Goal: Information Seeking & Learning: Learn about a topic

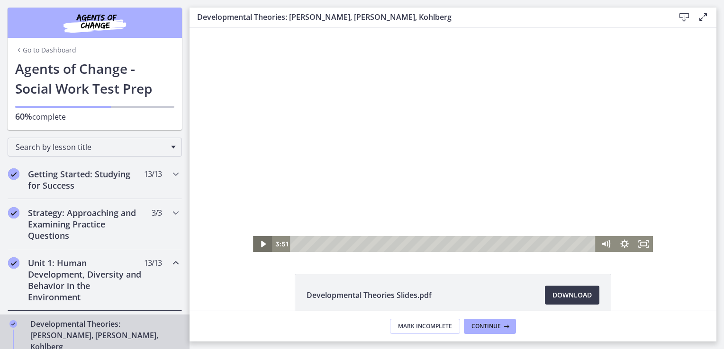
click at [260, 244] on icon "Play Video" at bounding box center [262, 244] width 5 height 7
click at [381, 247] on div "10:24" at bounding box center [444, 244] width 294 height 16
click at [472, 245] on div "21:10" at bounding box center [444, 244] width 294 height 16
click at [498, 246] on div "24:15" at bounding box center [444, 244] width 294 height 16
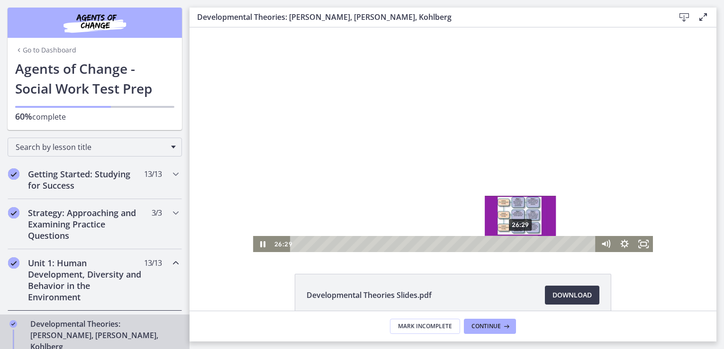
click at [517, 246] on div "26:29" at bounding box center [444, 244] width 294 height 16
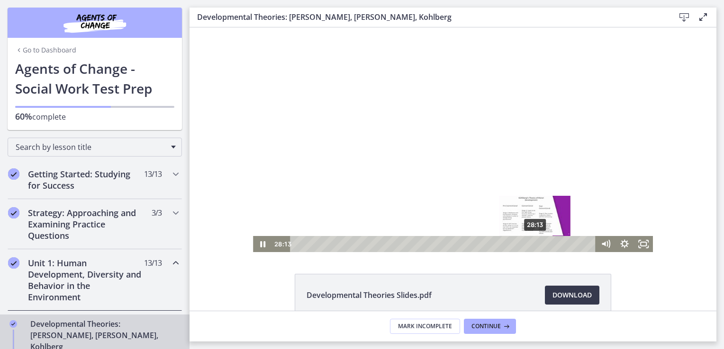
click at [532, 246] on div "28:13" at bounding box center [444, 244] width 294 height 16
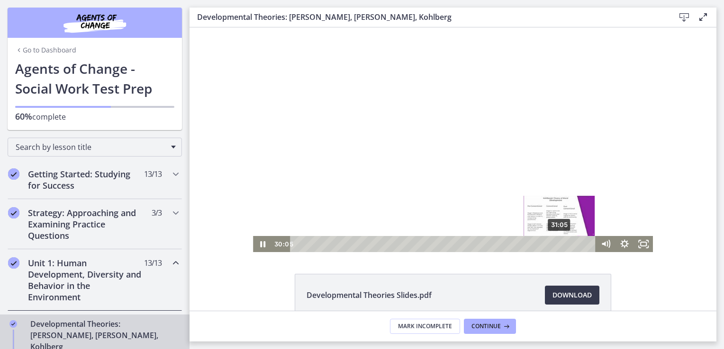
click at [556, 246] on div "31:05" at bounding box center [444, 244] width 294 height 16
click at [566, 245] on div "32:18" at bounding box center [444, 244] width 294 height 16
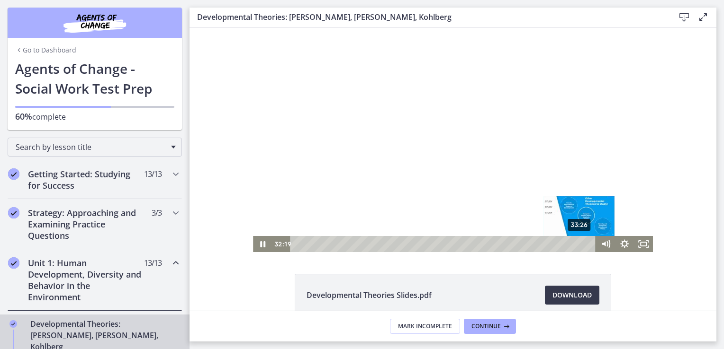
click at [577, 244] on div "33:26" at bounding box center [444, 244] width 294 height 16
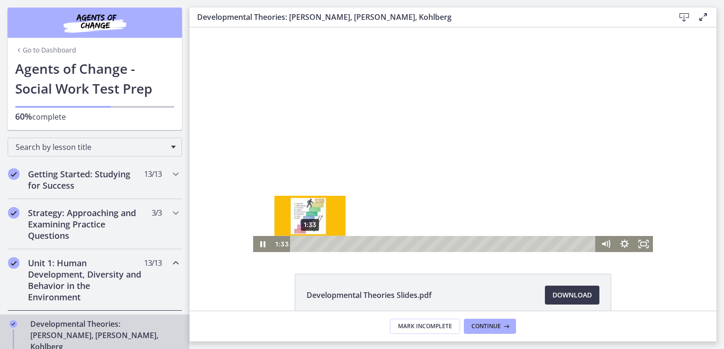
click at [306, 244] on div "1:33" at bounding box center [444, 244] width 294 height 16
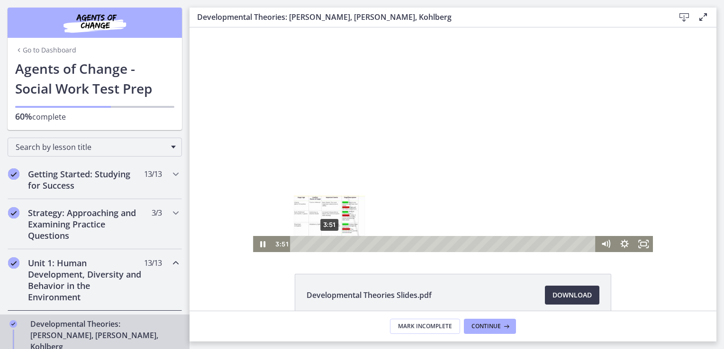
click at [326, 245] on div "3:51" at bounding box center [444, 244] width 294 height 16
click at [259, 245] on icon "Pause" at bounding box center [262, 244] width 23 height 19
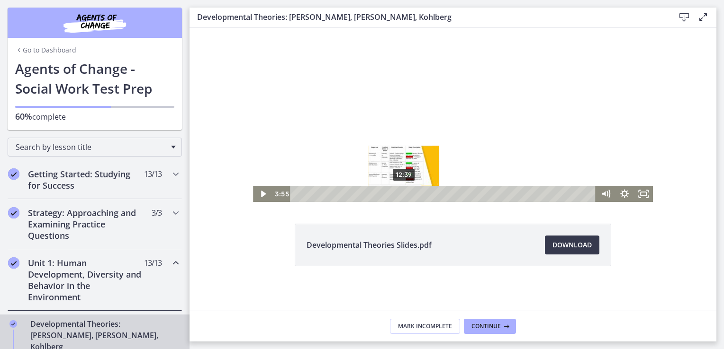
scroll to position [51, 0]
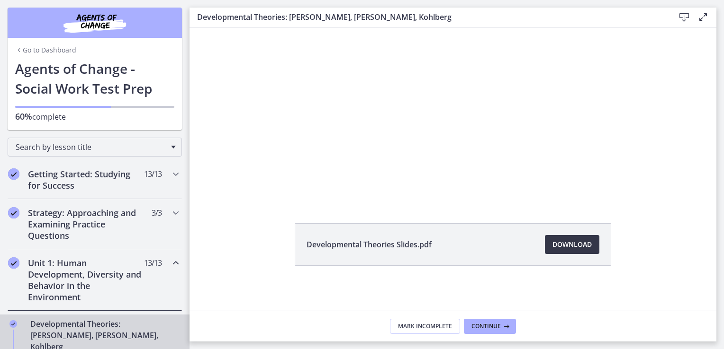
click at [567, 245] on span "Download Opens in a new window" at bounding box center [571, 244] width 39 height 11
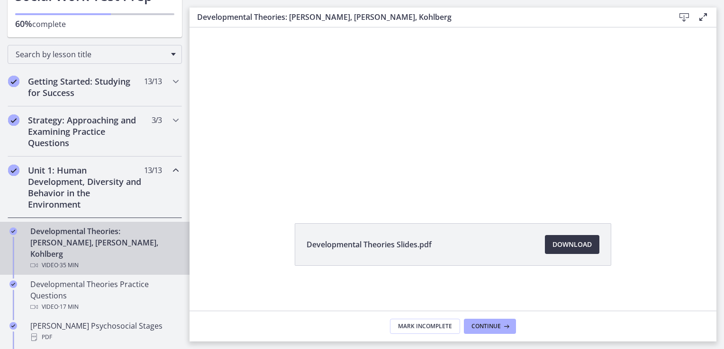
scroll to position [95, 0]
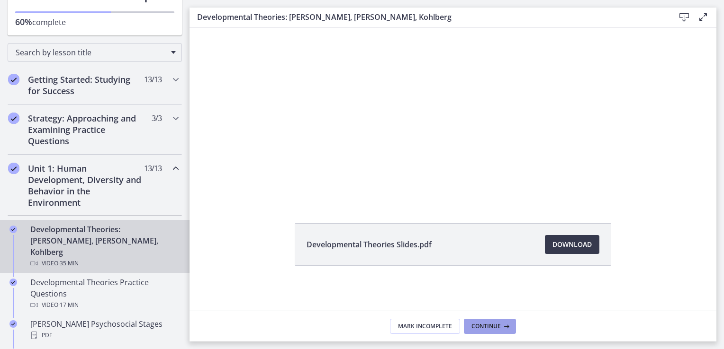
drag, startPoint x: 504, startPoint y: 326, endPoint x: 499, endPoint y: 325, distance: 5.7
click at [504, 326] on icon at bounding box center [505, 327] width 9 height 8
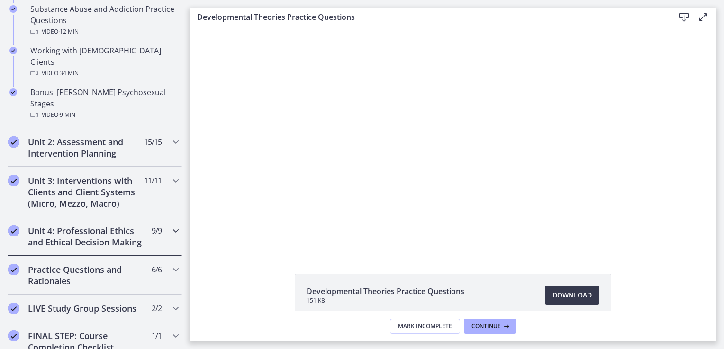
scroll to position [710, 0]
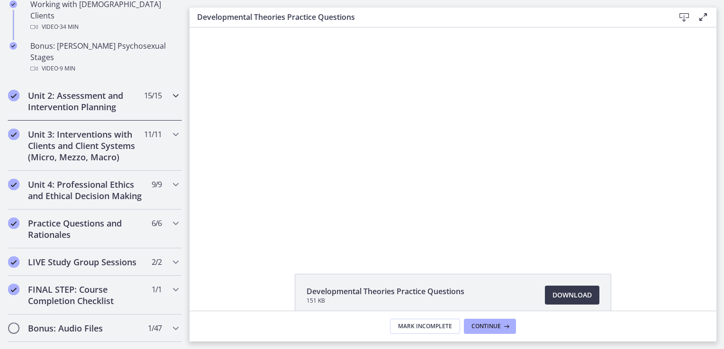
click at [170, 90] on icon "Chapters" at bounding box center [175, 95] width 11 height 11
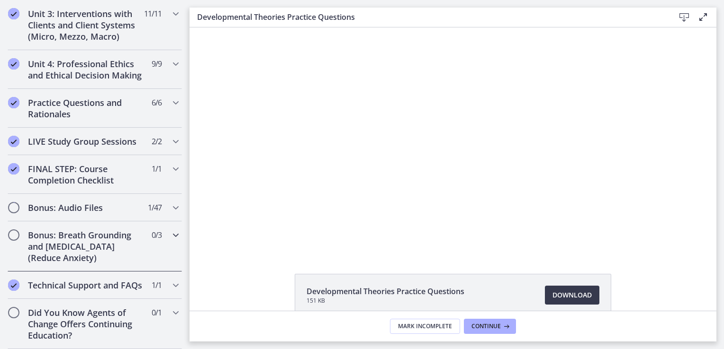
scroll to position [957, 0]
click at [108, 202] on h2 "Bonus: Audio Files" at bounding box center [86, 207] width 116 height 11
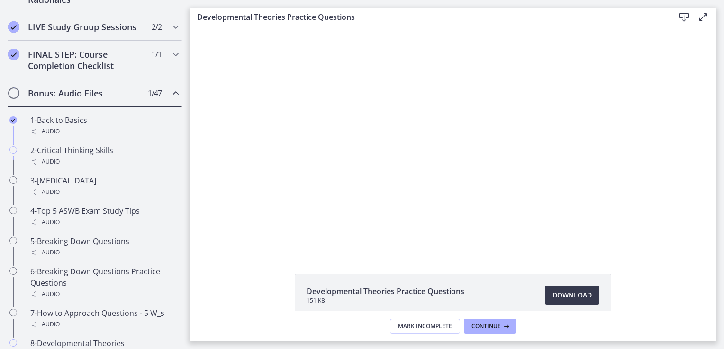
scroll to position [417, 0]
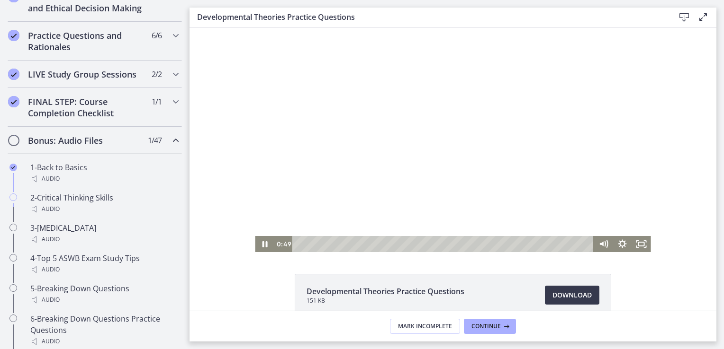
click at [498, 160] on div at bounding box center [452, 139] width 395 height 225
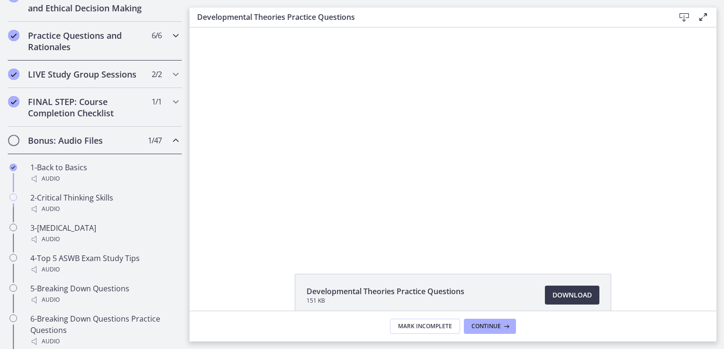
click at [170, 41] on icon "Chapters" at bounding box center [175, 35] width 11 height 11
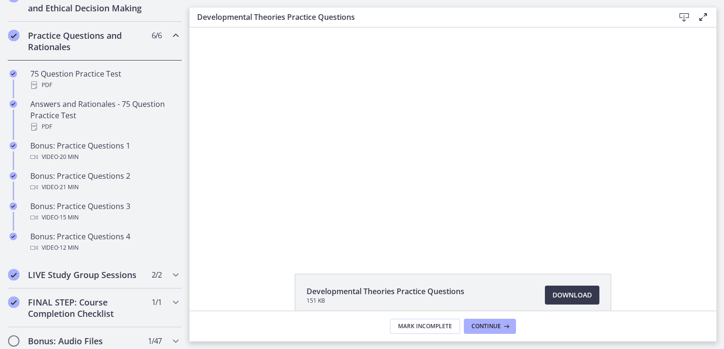
click at [170, 41] on icon "Chapters" at bounding box center [175, 35] width 11 height 11
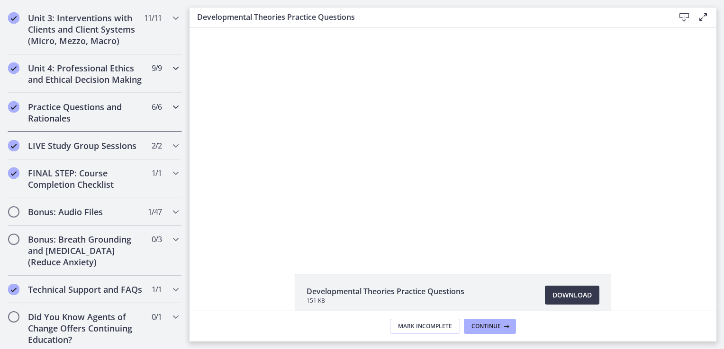
scroll to position [323, 0]
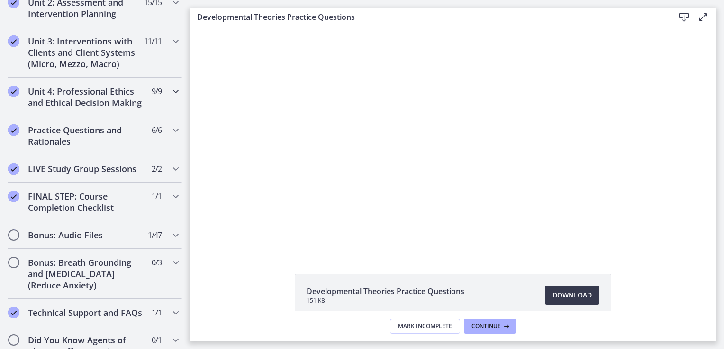
click at [170, 94] on icon "Chapters" at bounding box center [175, 91] width 11 height 11
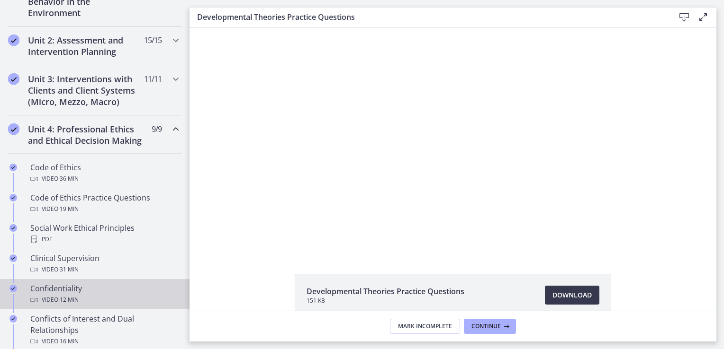
scroll to position [275, 0]
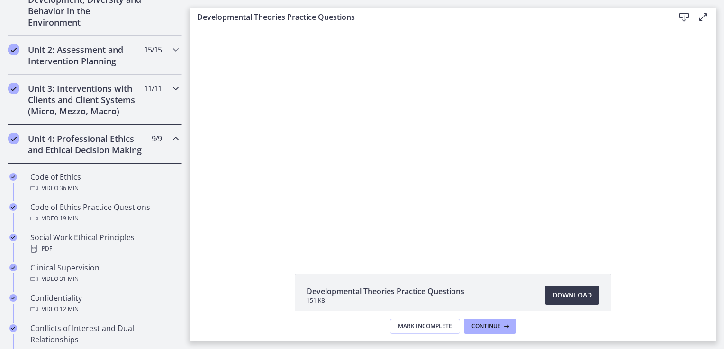
click at [170, 90] on icon "Chapters" at bounding box center [175, 88] width 11 height 11
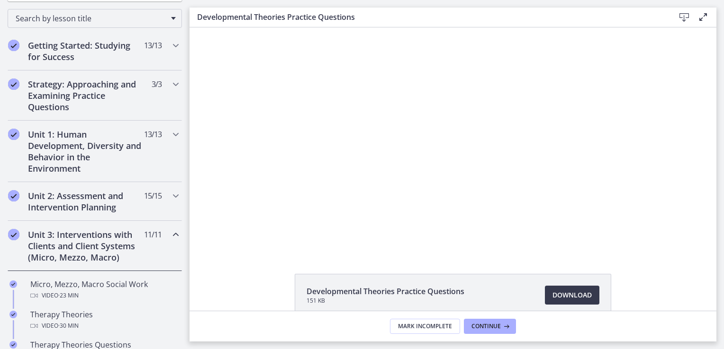
scroll to position [86, 0]
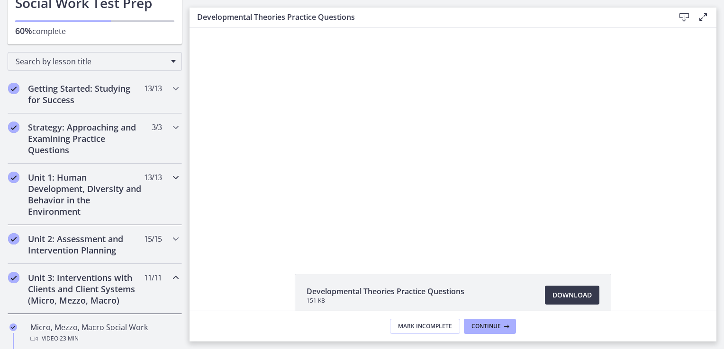
click at [170, 179] on icon "Chapters" at bounding box center [175, 177] width 11 height 11
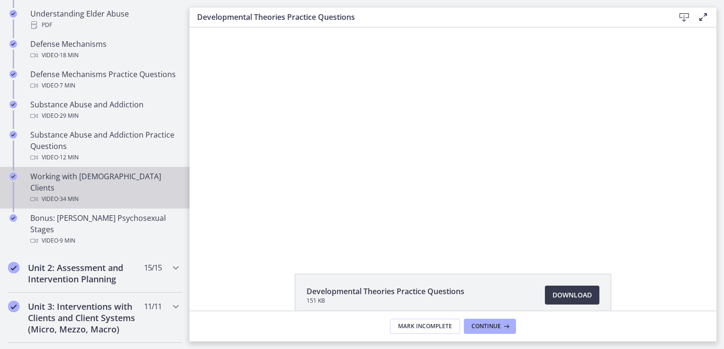
scroll to position [559, 0]
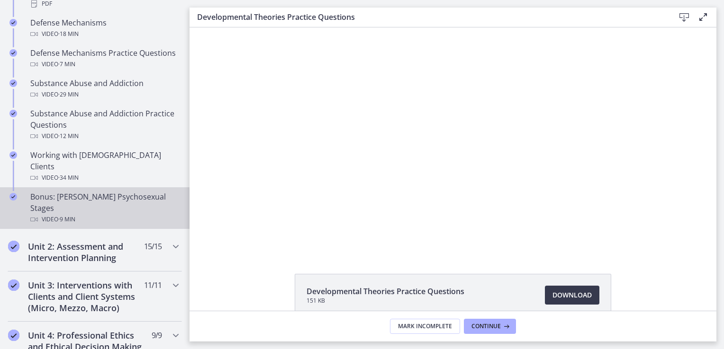
click at [115, 214] on div "Video · 9 min" at bounding box center [104, 219] width 148 height 11
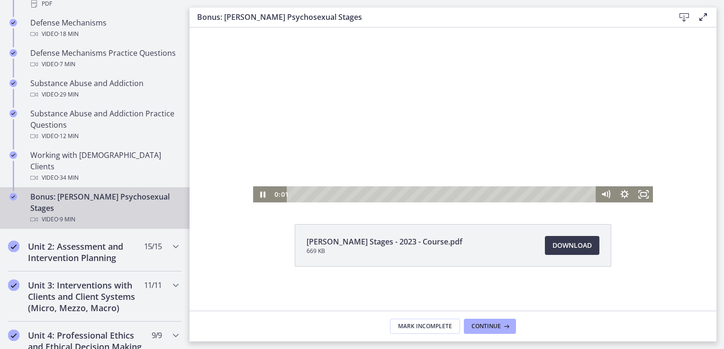
scroll to position [51, 0]
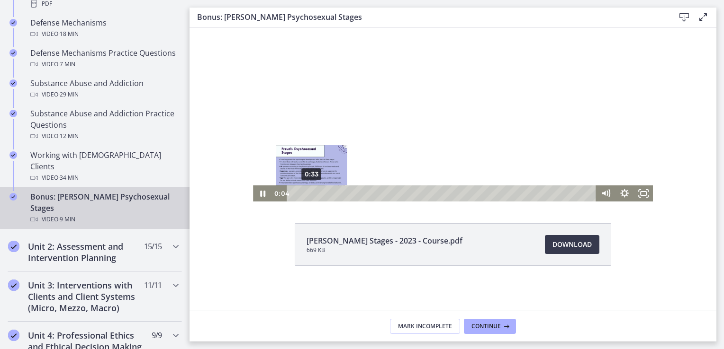
click at [308, 195] on div "0:33" at bounding box center [442, 194] width 297 height 16
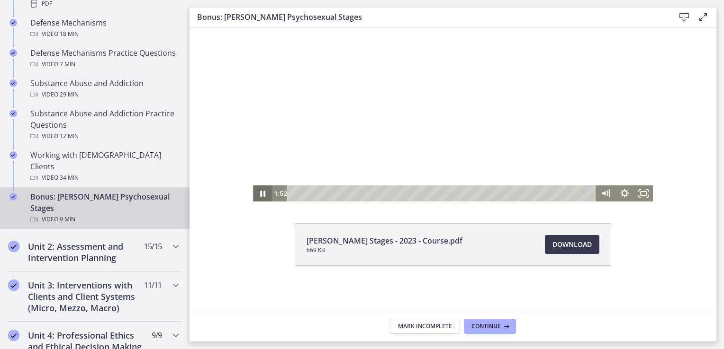
click at [259, 190] on icon "Pause" at bounding box center [262, 194] width 19 height 16
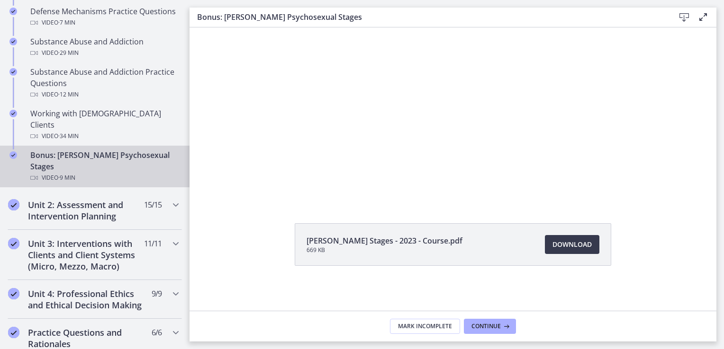
scroll to position [607, 0]
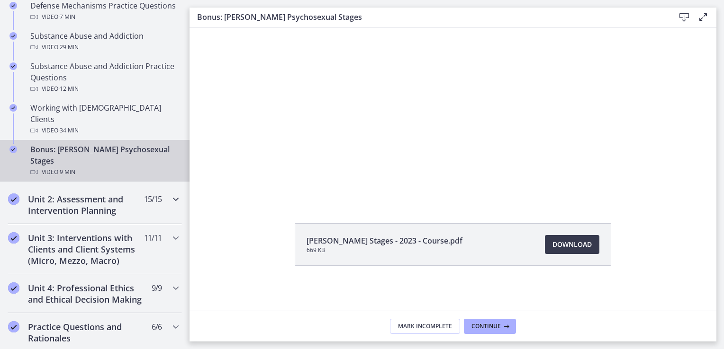
click at [110, 194] on h2 "Unit 2: Assessment and Intervention Planning" at bounding box center [86, 205] width 116 height 23
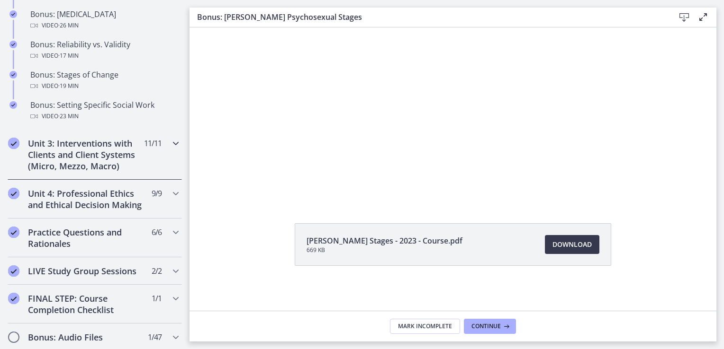
click at [80, 172] on h2 "Unit 3: Interventions with Clients and Client Systems (Micro, Mezzo, Macro)" at bounding box center [86, 155] width 116 height 34
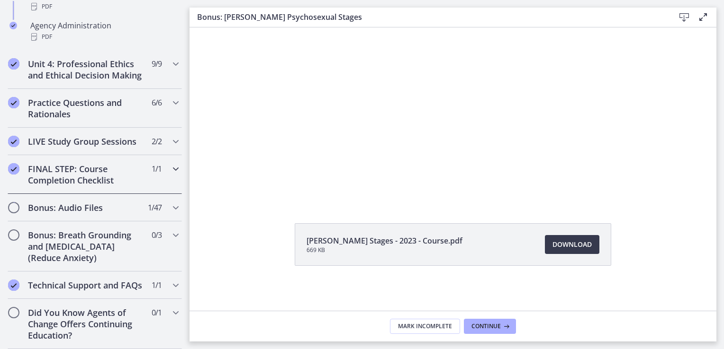
scroll to position [734, 0]
click at [79, 249] on h2 "Bonus: Breath Grounding and [MEDICAL_DATA] (Reduce Anxiety)" at bounding box center [86, 247] width 116 height 34
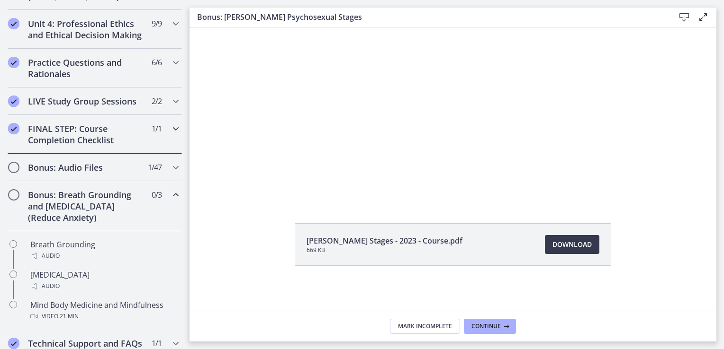
scroll to position [374, 0]
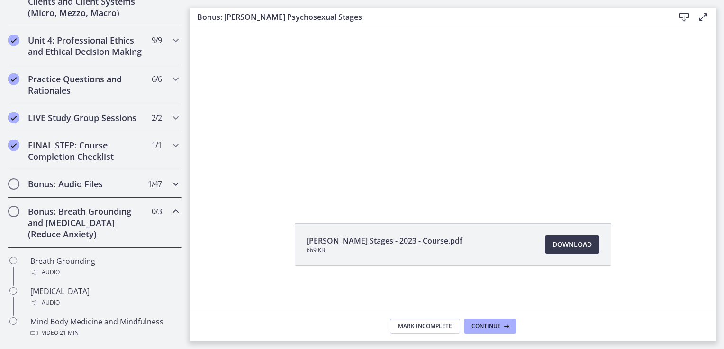
click at [74, 187] on div "Bonus: Audio Files 1 / 47 Completed" at bounding box center [95, 183] width 174 height 27
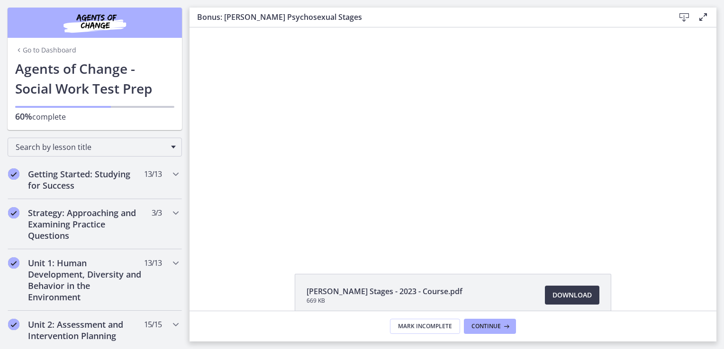
scroll to position [0, 0]
click at [61, 280] on h2 "Unit 1: Human Development, Diversity and Behavior in the Environment" at bounding box center [86, 280] width 116 height 45
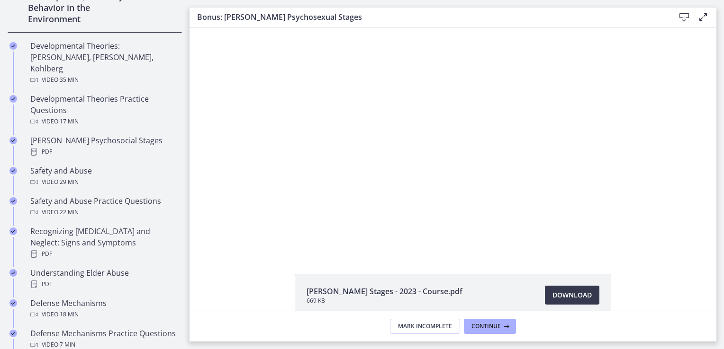
scroll to position [237, 0]
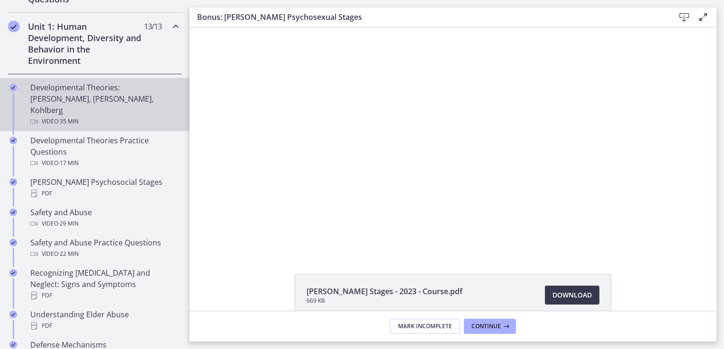
click at [80, 102] on div "Developmental Theories: [PERSON_NAME], [PERSON_NAME], Kohlberg Video · 35 min" at bounding box center [104, 104] width 148 height 45
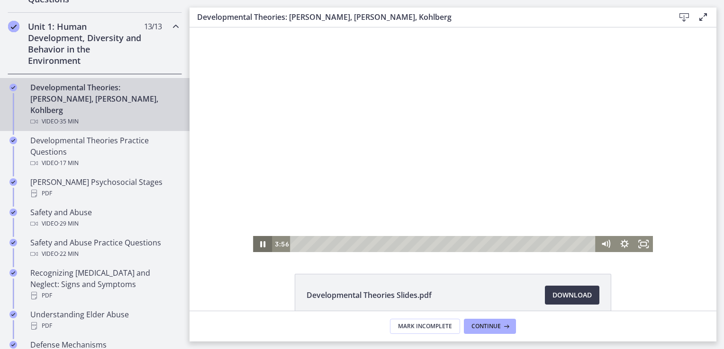
click at [259, 242] on icon "Pause" at bounding box center [262, 244] width 19 height 16
click at [444, 243] on div "17:48" at bounding box center [444, 244] width 294 height 16
click at [448, 243] on div "18:22" at bounding box center [444, 244] width 294 height 16
click at [363, 164] on div at bounding box center [453, 139] width 400 height 225
click at [363, 160] on div at bounding box center [453, 139] width 400 height 225
